Goal: Find specific page/section: Find specific page/section

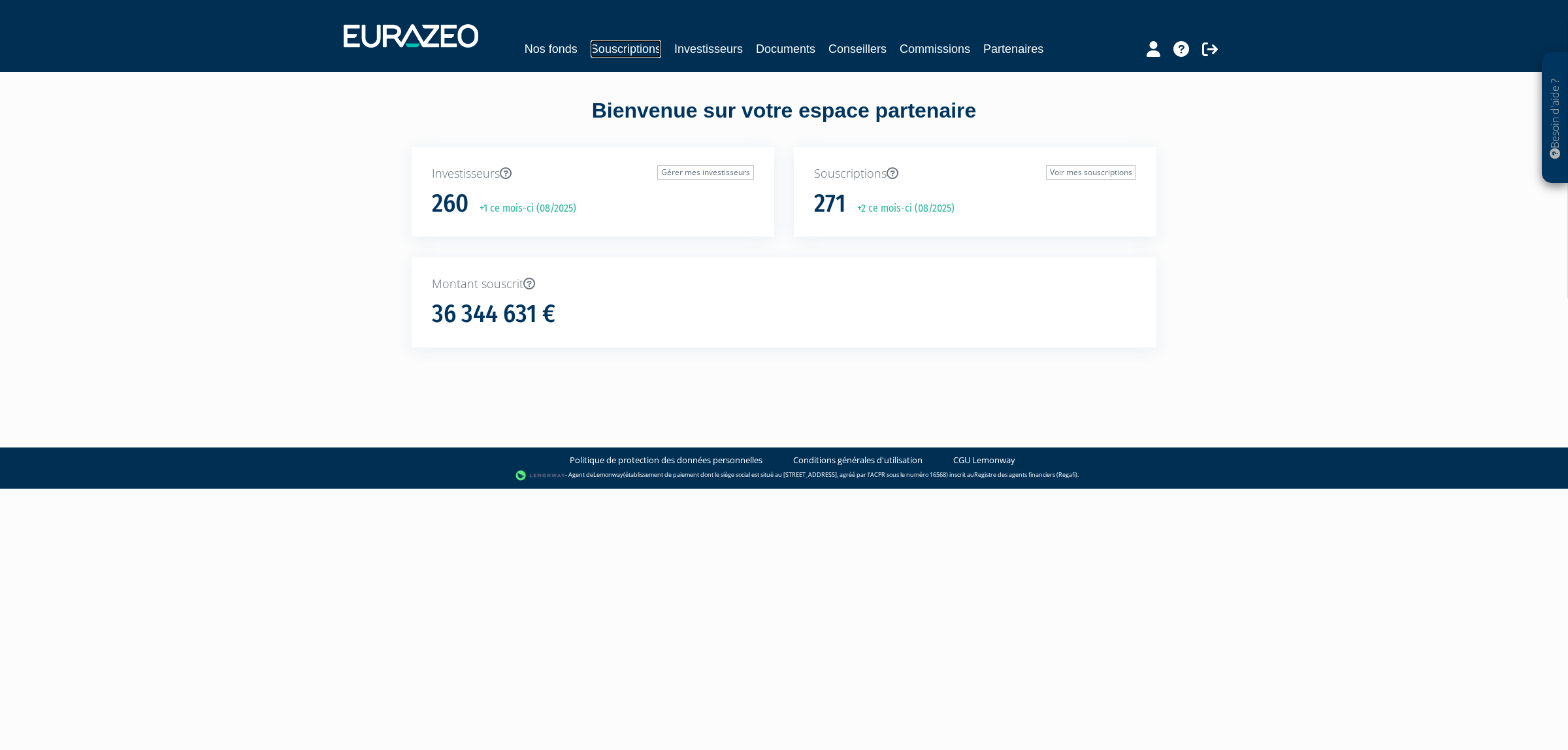
click at [633, 53] on link "Souscriptions" at bounding box center [626, 49] width 71 height 19
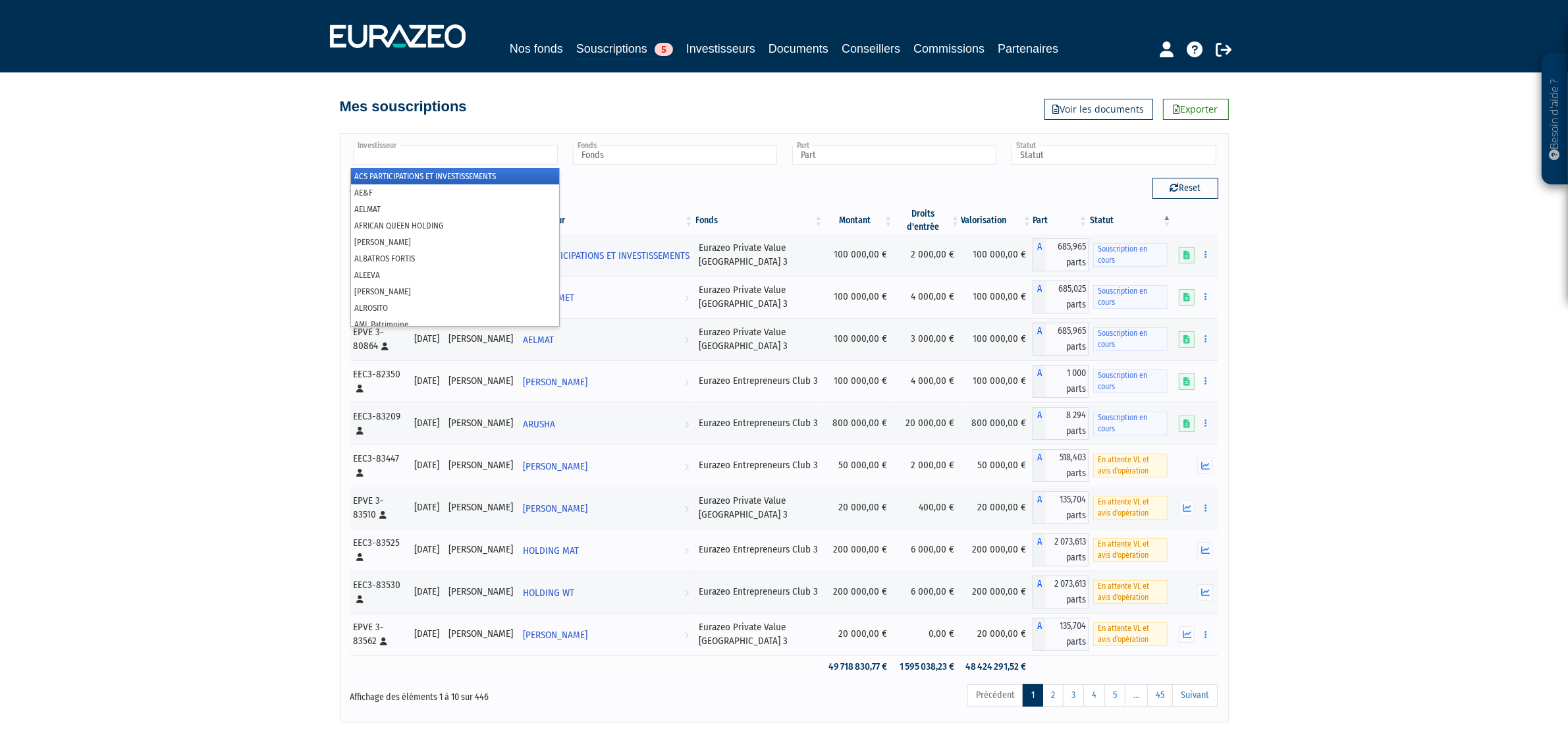
click at [402, 156] on input "text" at bounding box center [455, 155] width 204 height 19
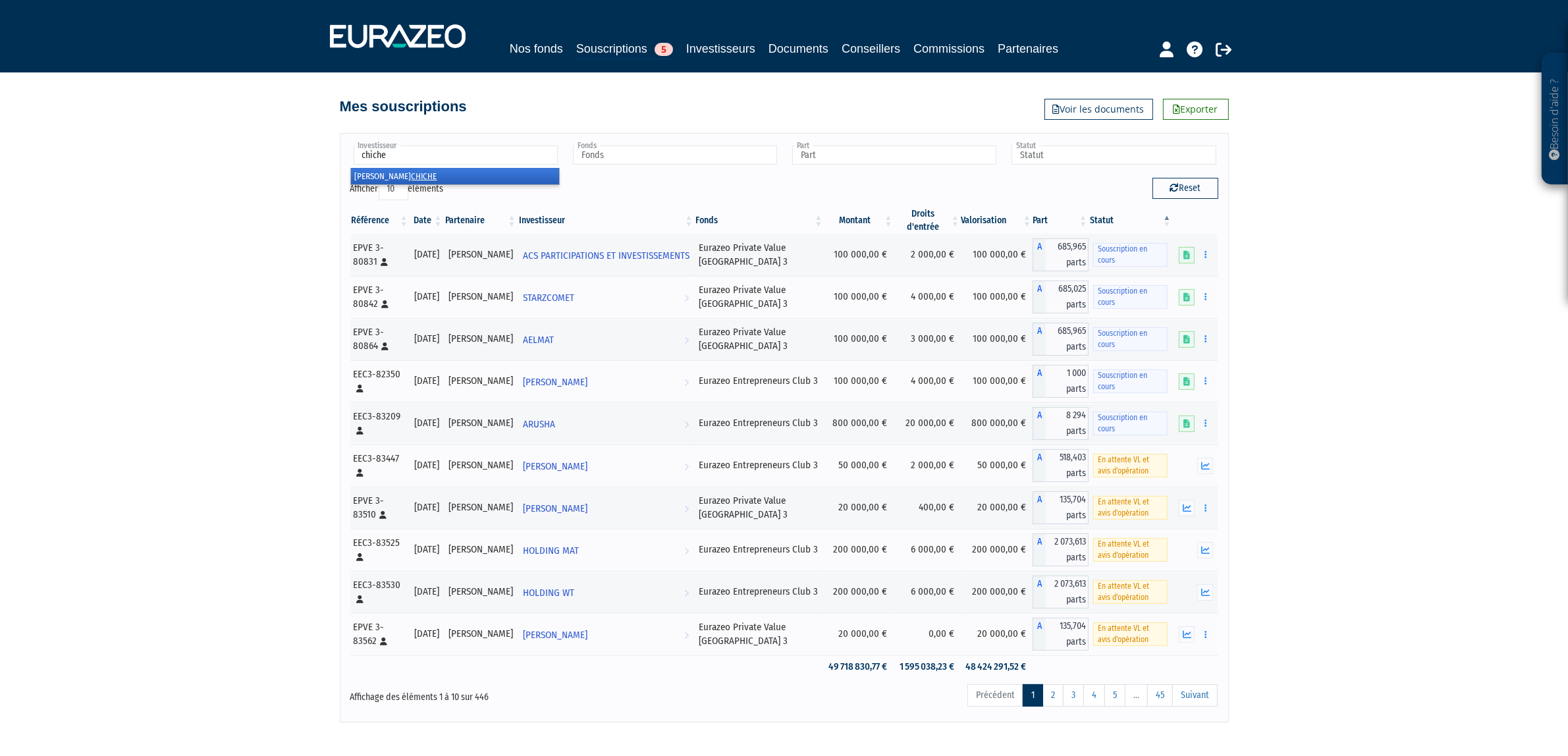
type input "chiche"
click at [411, 181] on em "CHICHE" at bounding box center [424, 175] width 26 height 10
